Goal: Navigation & Orientation: Find specific page/section

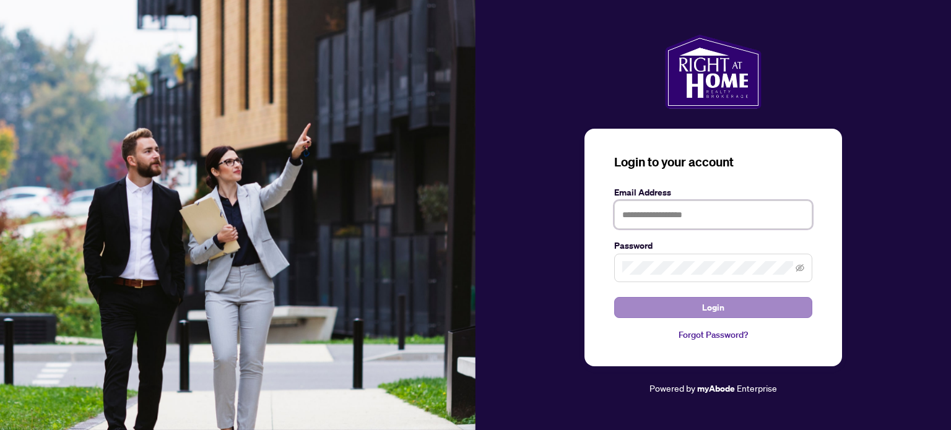
type input "**********"
click at [689, 313] on button "Login" at bounding box center [713, 307] width 198 height 21
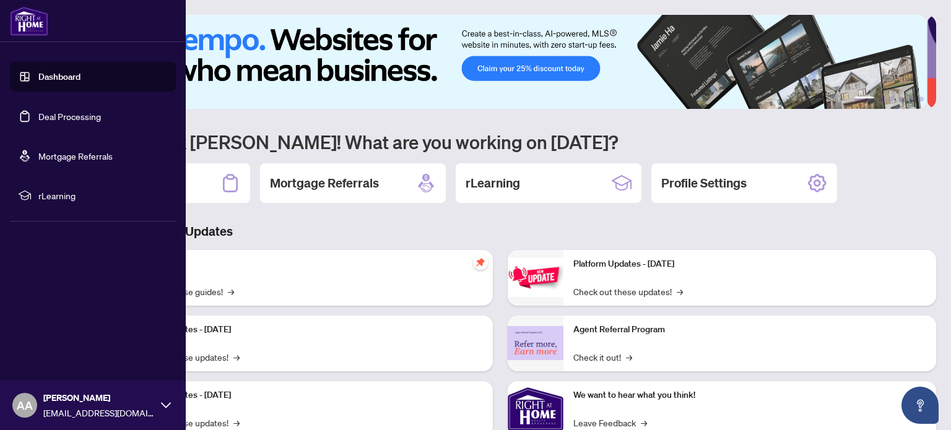
click at [101, 113] on link "Deal Processing" at bounding box center [69, 116] width 63 height 11
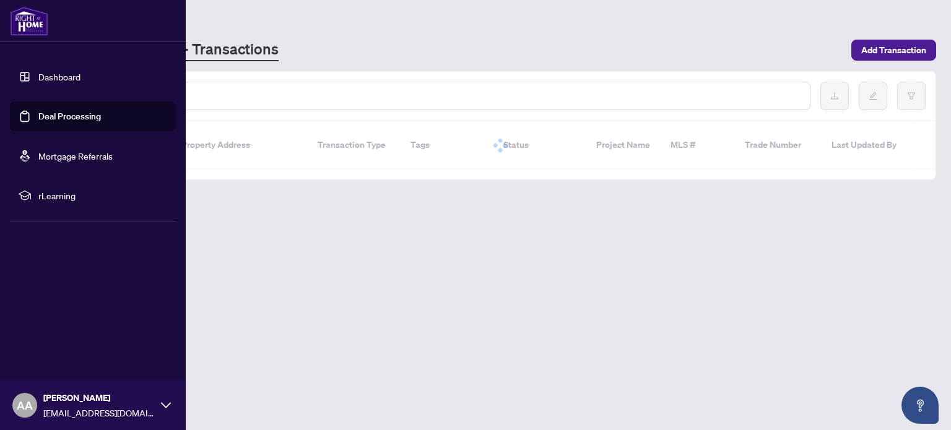
click at [80, 71] on link "Dashboard" at bounding box center [59, 76] width 42 height 11
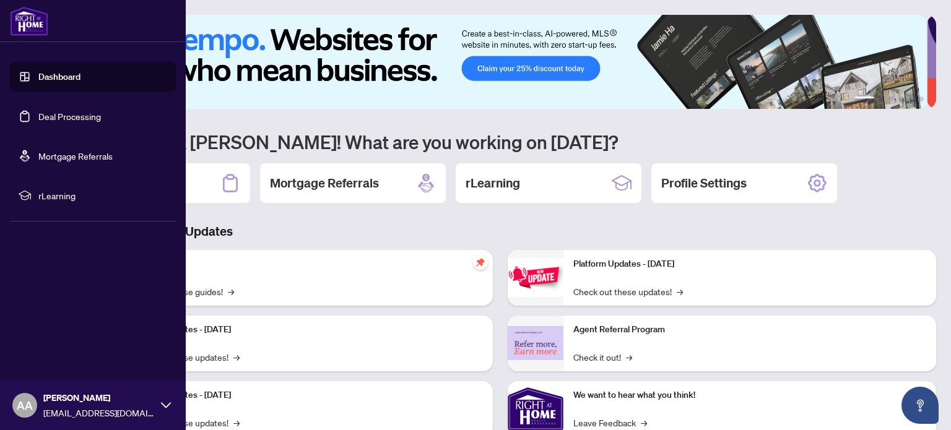
click at [80, 71] on link "Dashboard" at bounding box center [59, 76] width 42 height 11
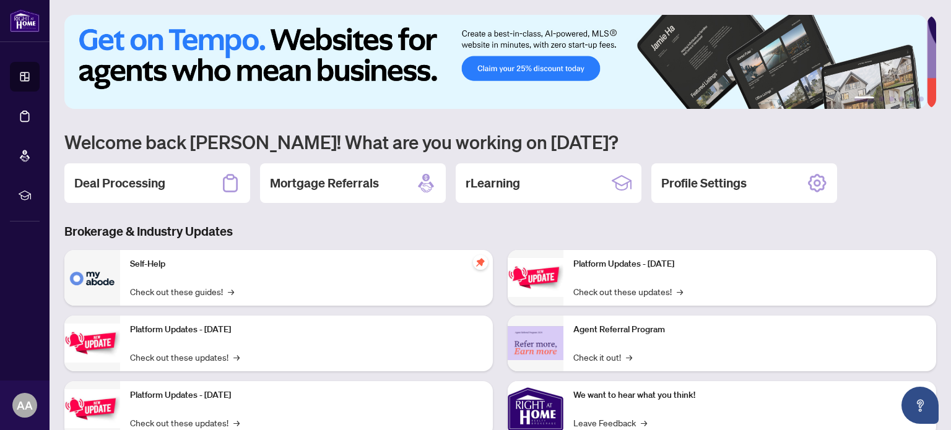
scroll to position [104, 0]
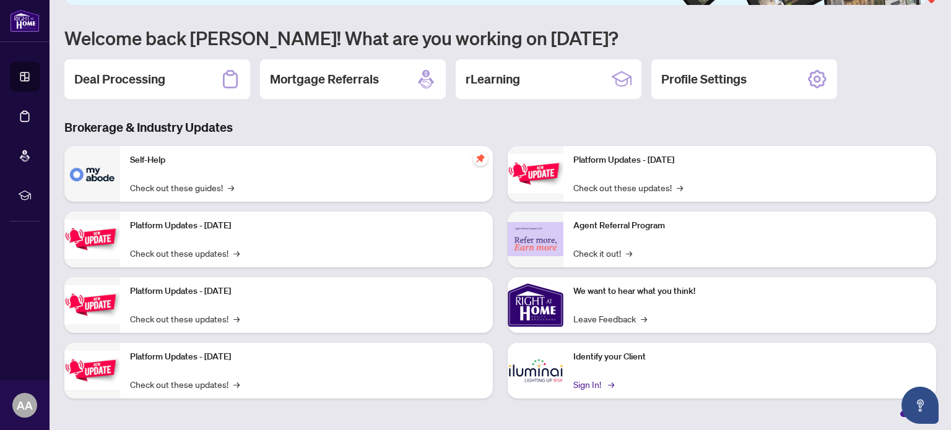
click at [584, 386] on link "Sign In! →" at bounding box center [592, 385] width 39 height 14
